Goal: Information Seeking & Learning: Check status

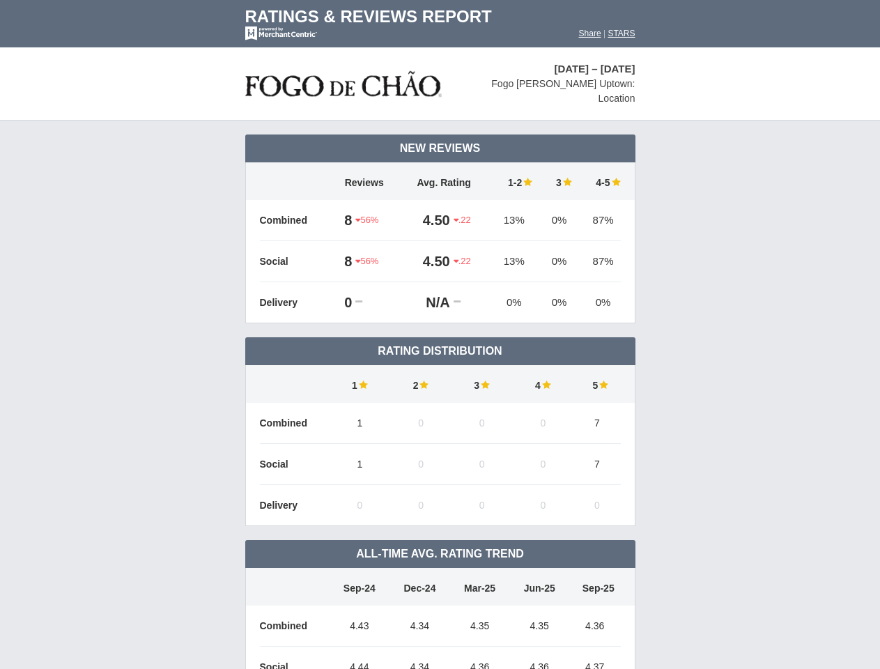
click at [440, 337] on td "Rating Distribution" at bounding box center [440, 351] width 390 height 28
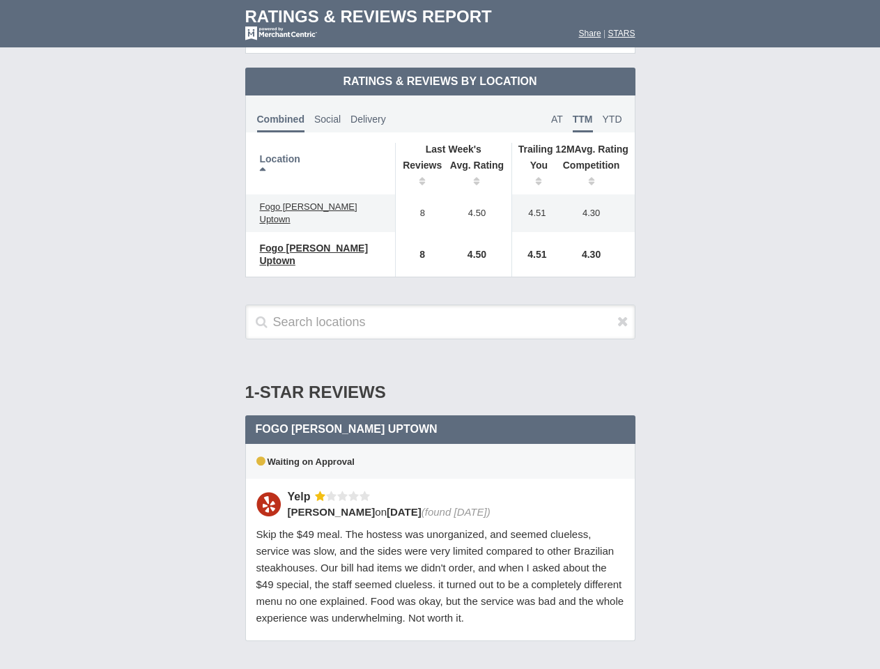
scroll to position [675, 0]
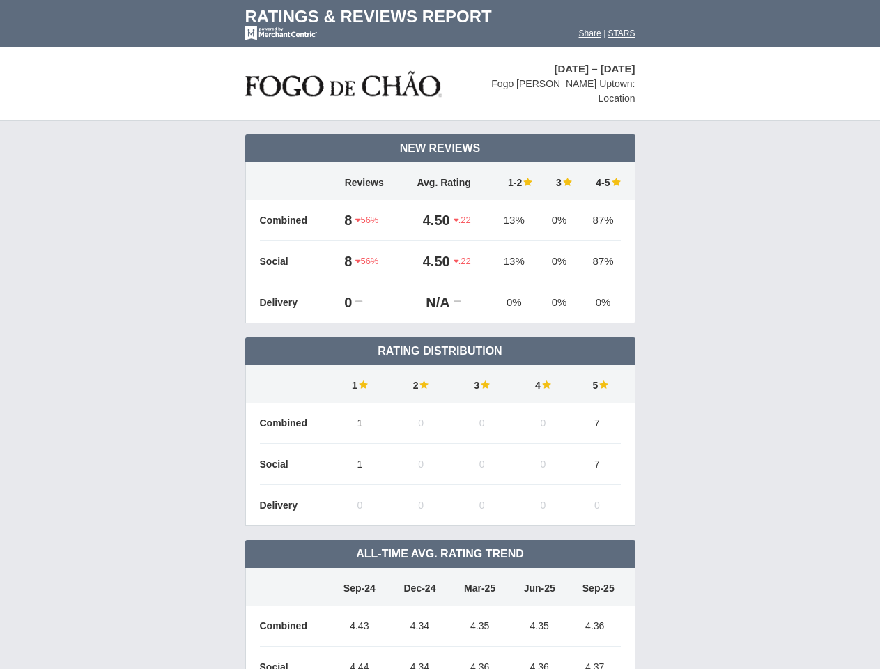
click at [440, 337] on td "Rating Distribution" at bounding box center [440, 351] width 390 height 28
